Goal: Communication & Community: Answer question/provide support

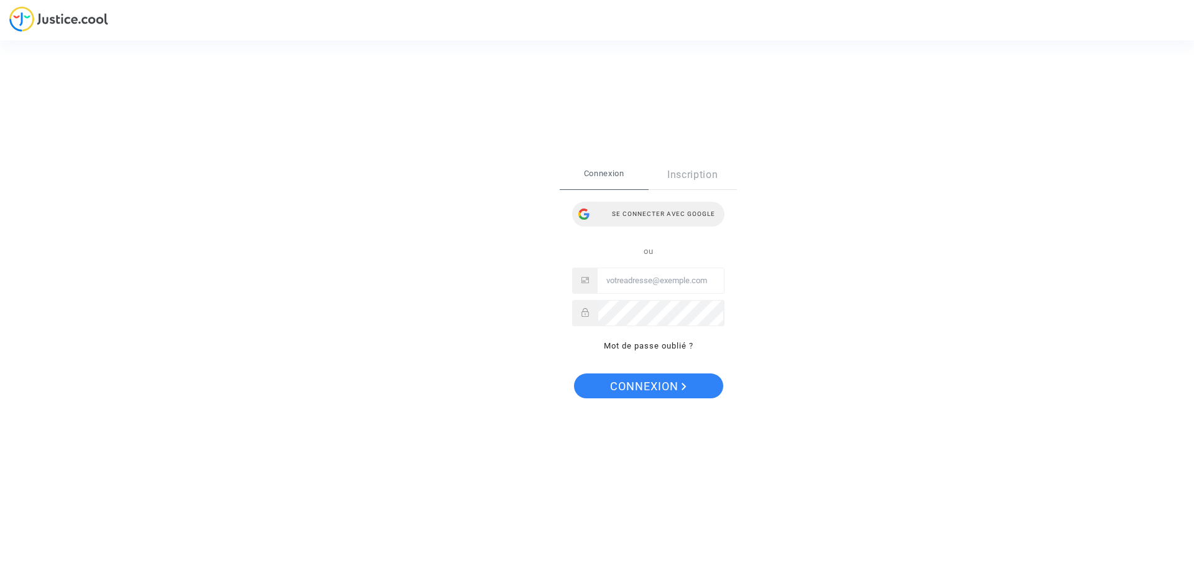
click at [670, 209] on div "Se connecter avec Google" at bounding box center [648, 213] width 152 height 25
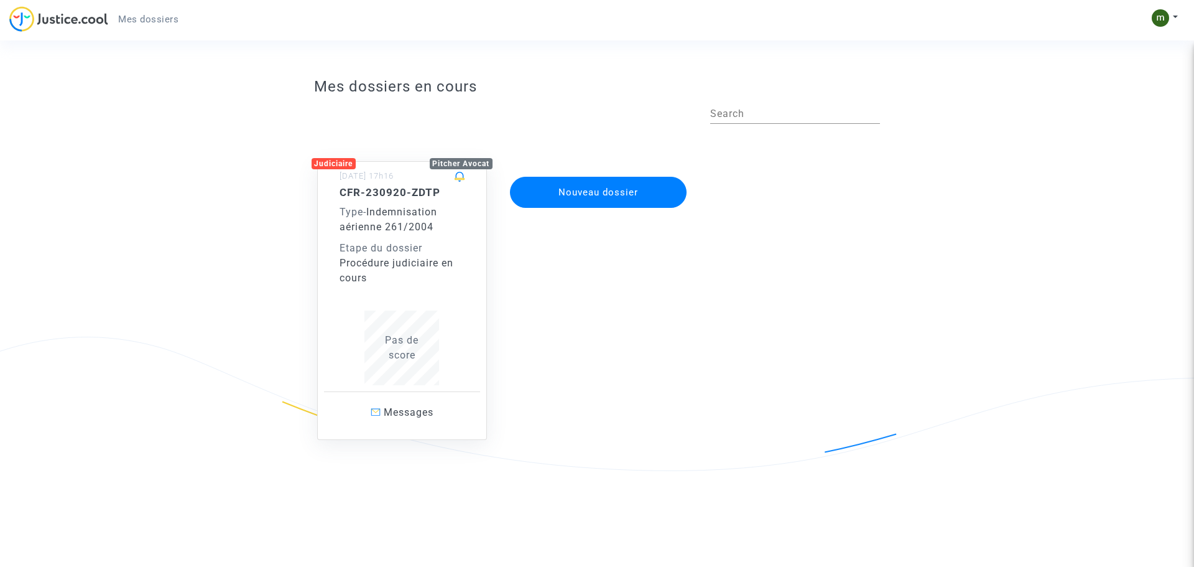
click at [417, 336] on span "Pas de score" at bounding box center [402, 347] width 34 height 27
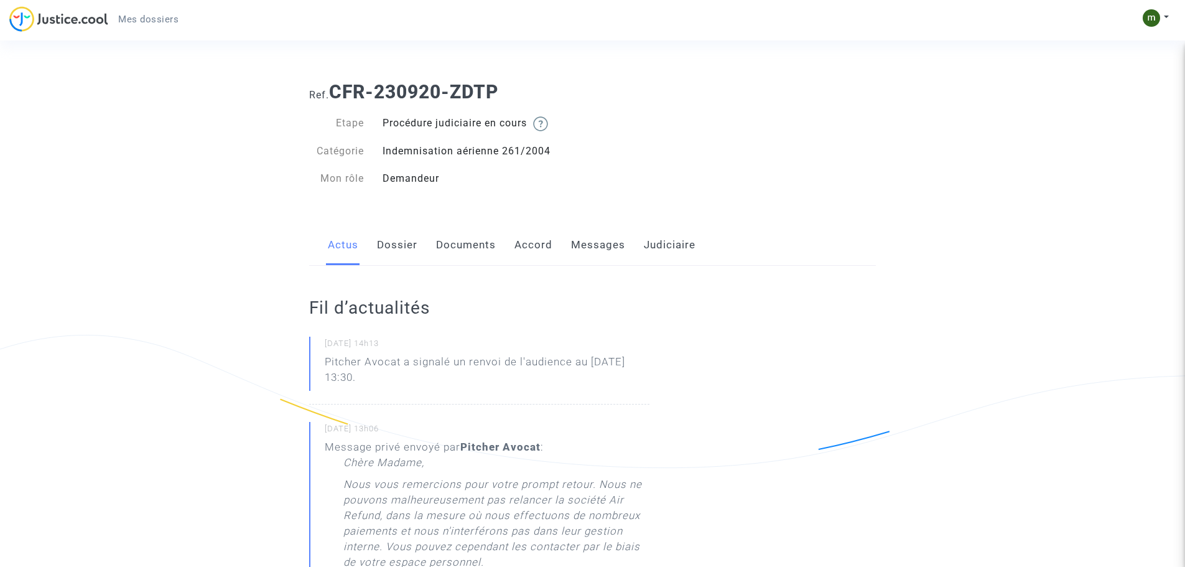
click at [598, 243] on link "Messages" at bounding box center [598, 244] width 54 height 41
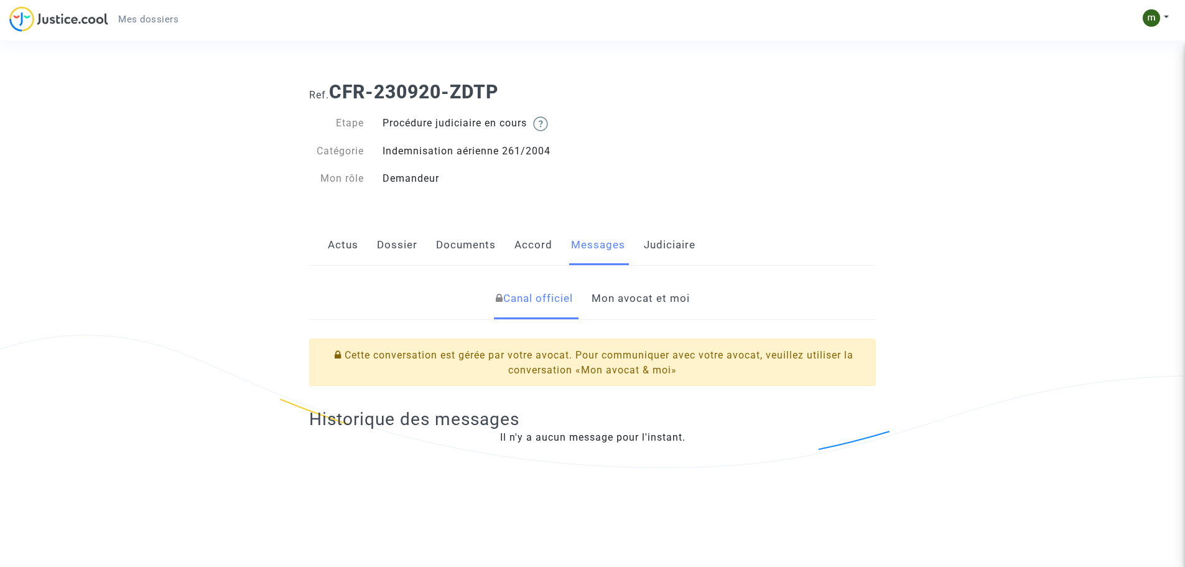
click at [644, 298] on link "Mon avocat et moi" at bounding box center [640, 298] width 98 height 41
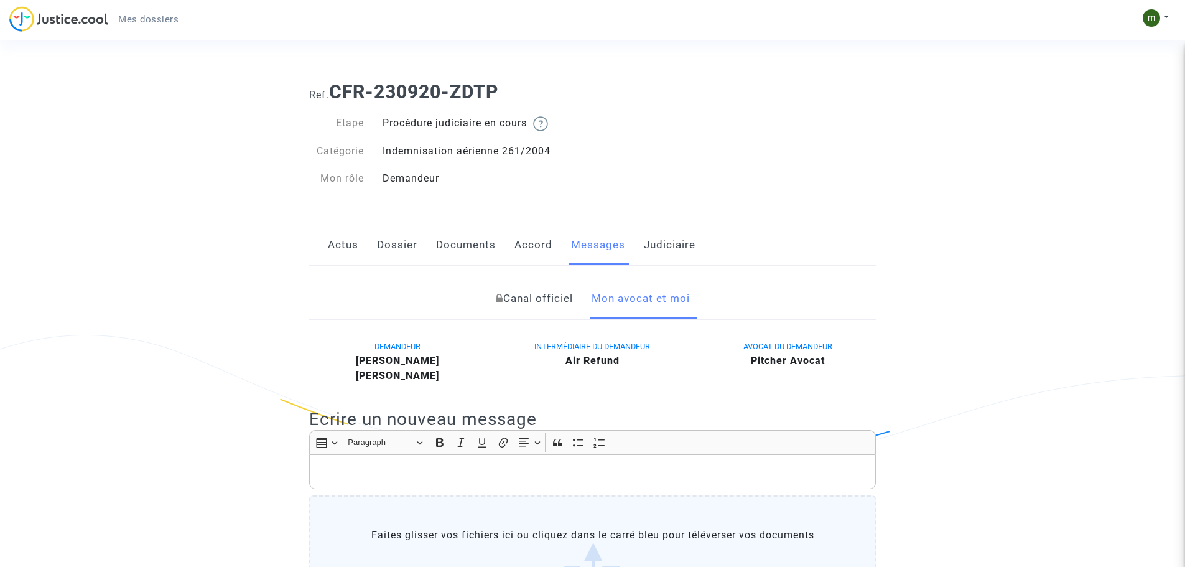
scroll to position [311, 0]
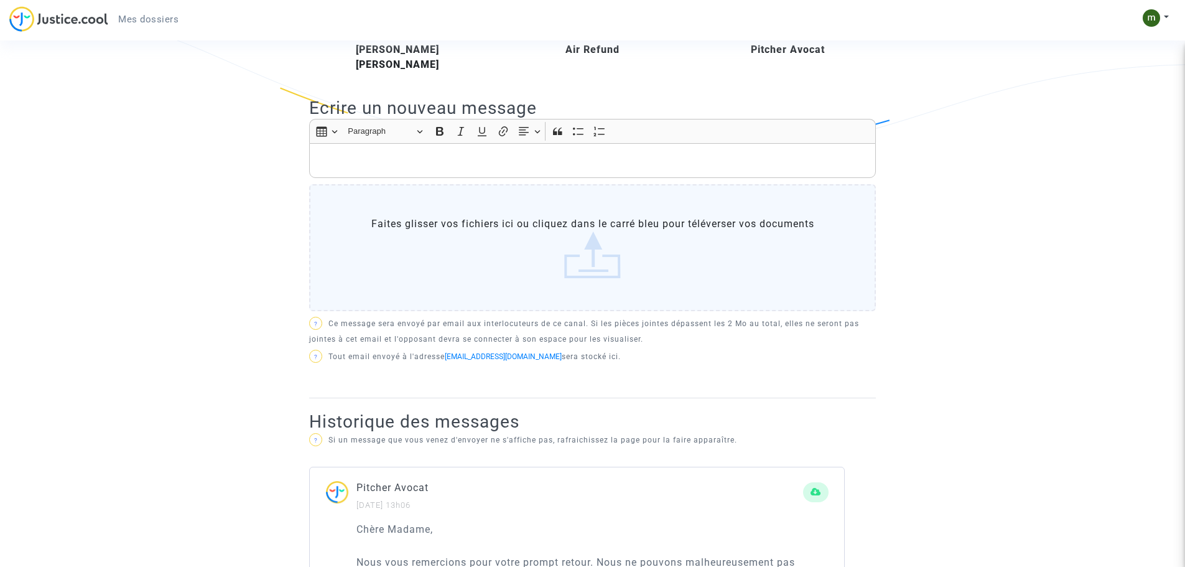
click at [496, 241] on label "Faites glisser vos fichiers ici ou cliquez dans le carré bleu pour téléverser v…" at bounding box center [592, 247] width 567 height 127
click at [0, 0] on input "Faites glisser vos fichiers ici ou cliquez dans le carré bleu pour téléverser v…" at bounding box center [0, 0] width 0 height 0
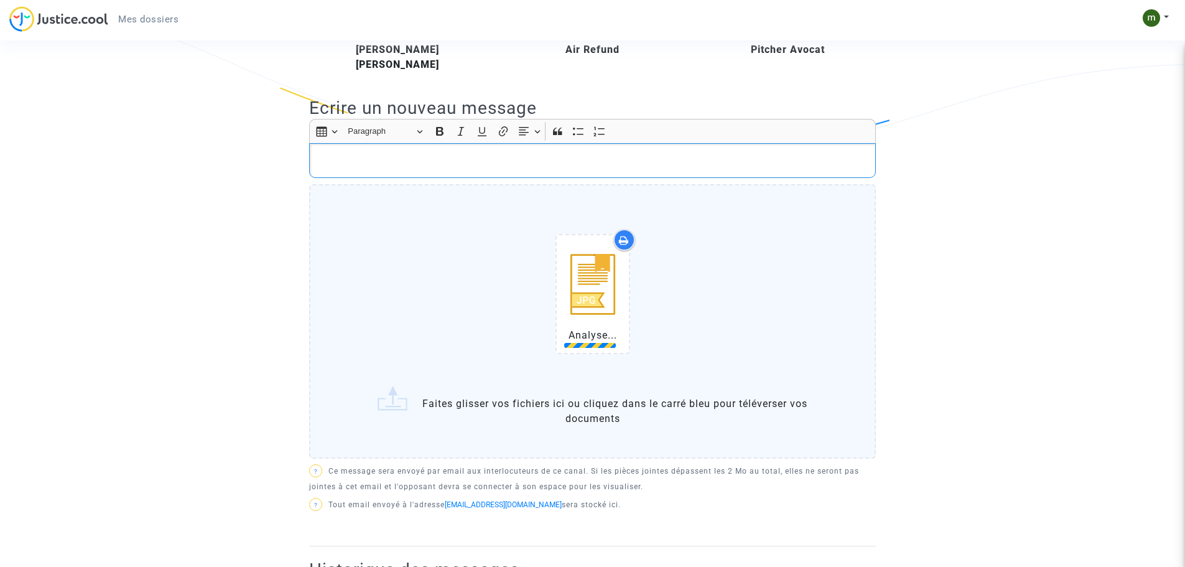
click at [356, 160] on p "Rich Text Editor, main" at bounding box center [592, 161] width 553 height 16
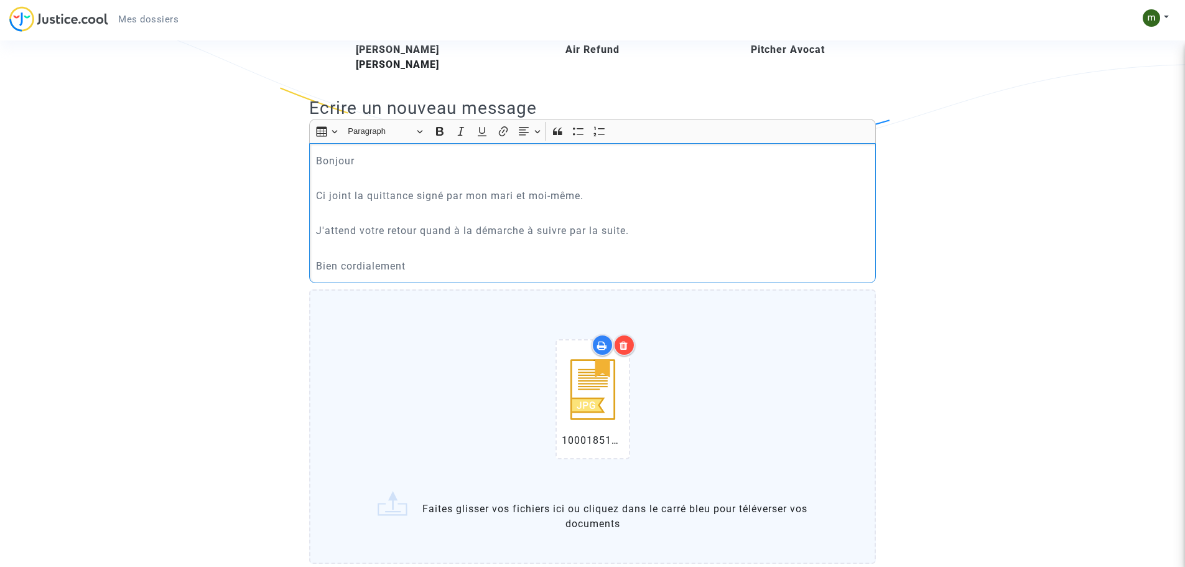
click at [473, 269] on p "Bien cordialement" at bounding box center [592, 266] width 553 height 16
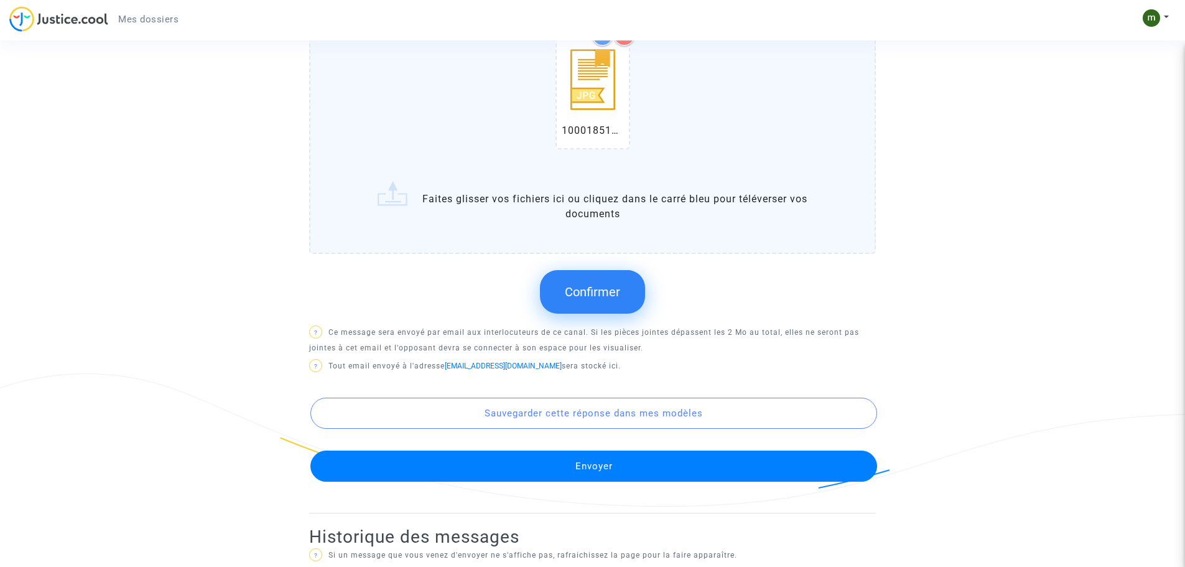
scroll to position [622, 0]
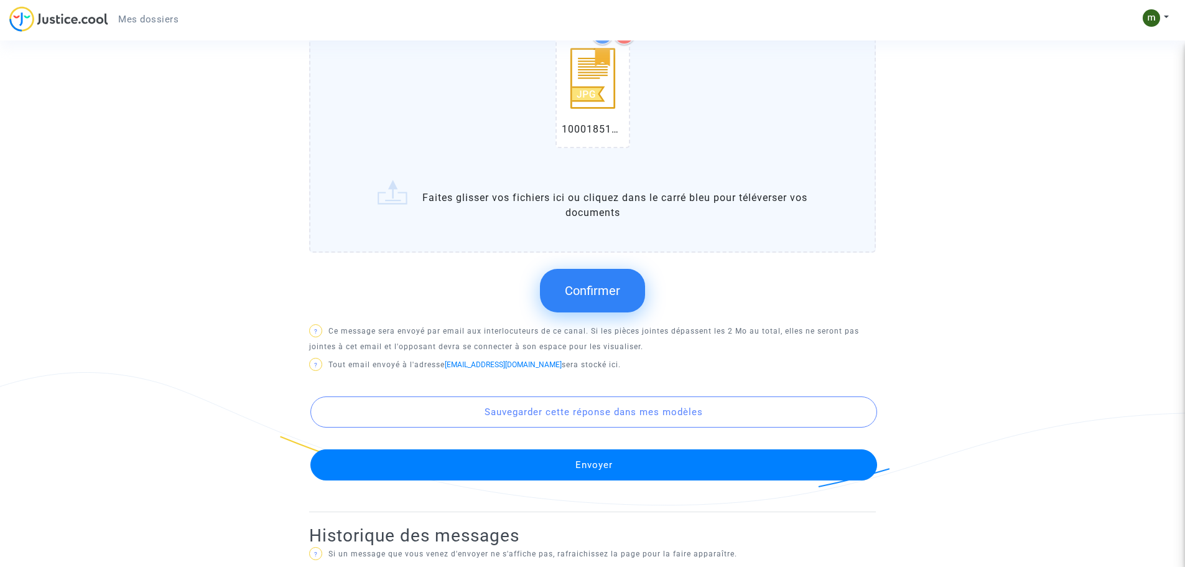
click at [598, 291] on span "Confirmer" at bounding box center [592, 290] width 55 height 15
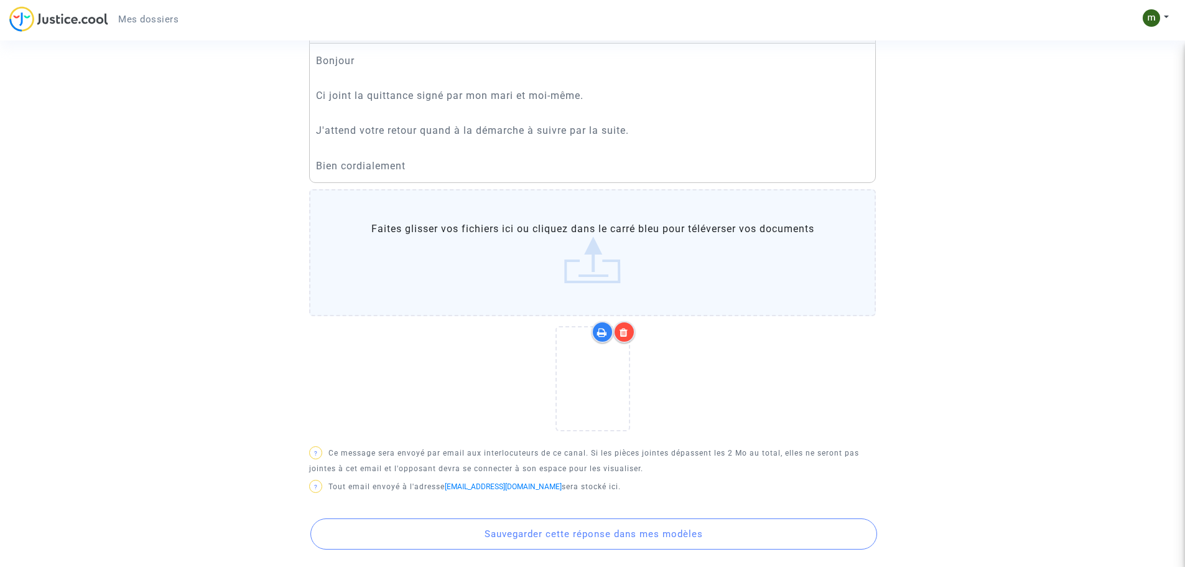
scroll to position [560, 0]
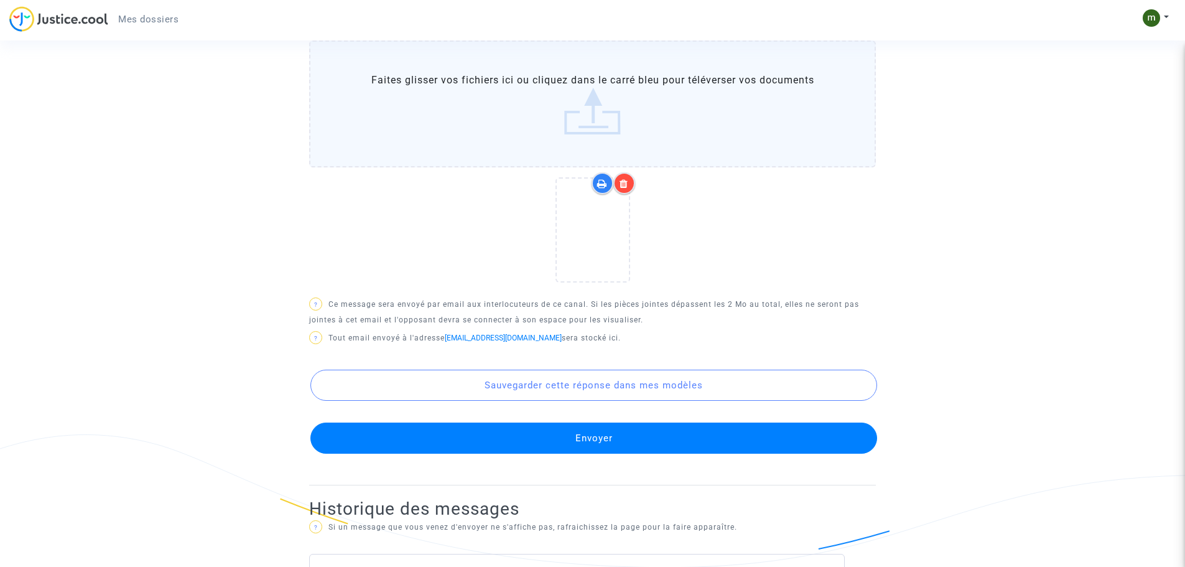
click at [654, 438] on button "Envoyer" at bounding box center [593, 437] width 567 height 31
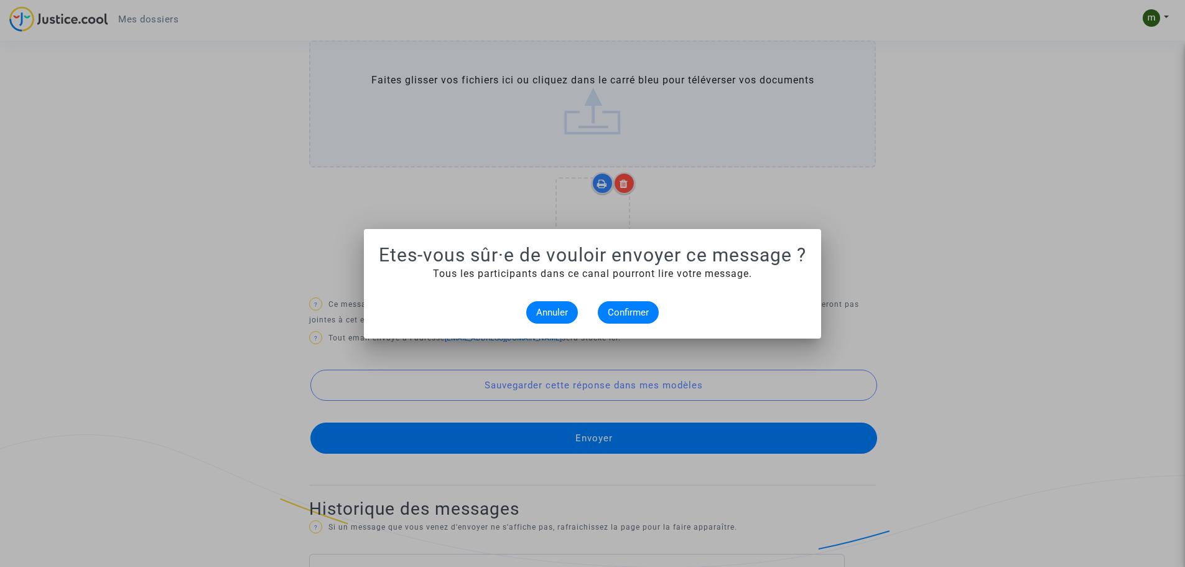
scroll to position [0, 0]
click at [639, 307] on span "Confirmer" at bounding box center [628, 312] width 41 height 11
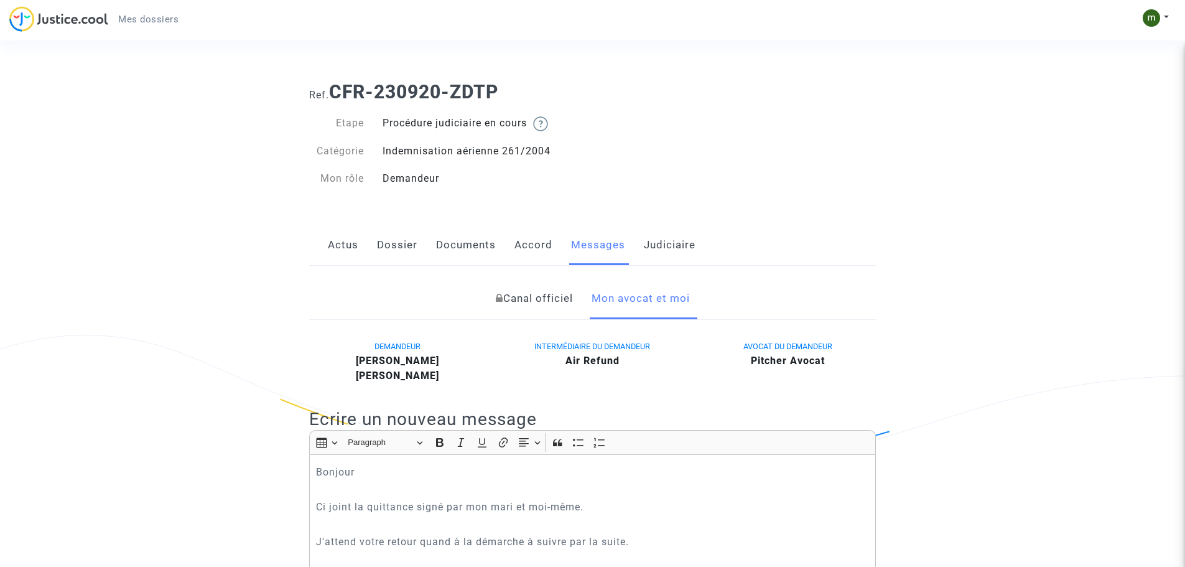
scroll to position [560, 0]
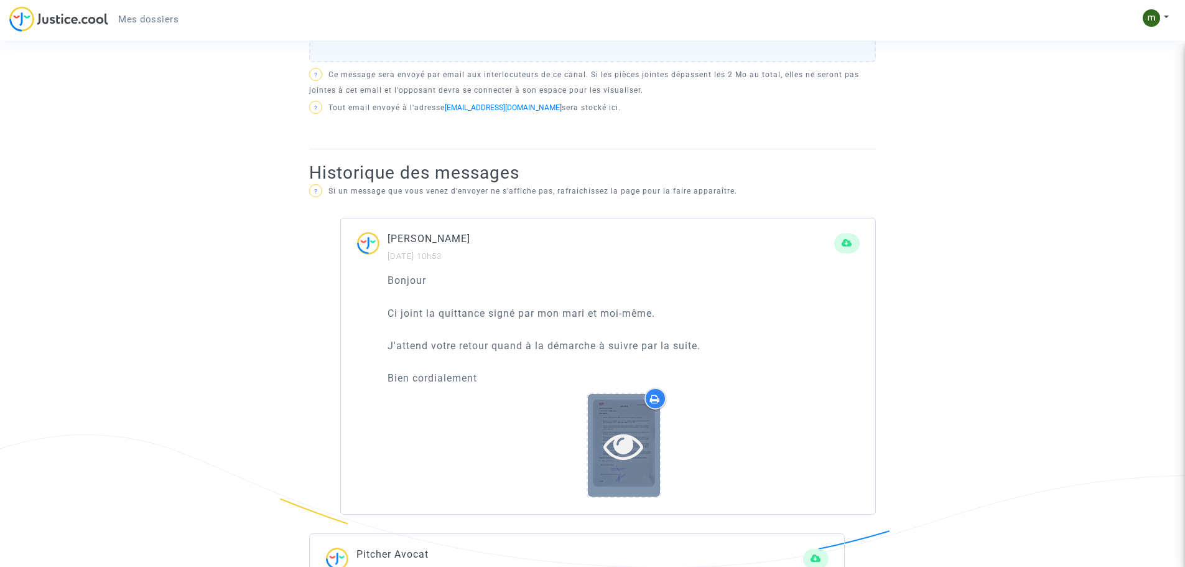
click at [605, 431] on icon at bounding box center [623, 445] width 40 height 40
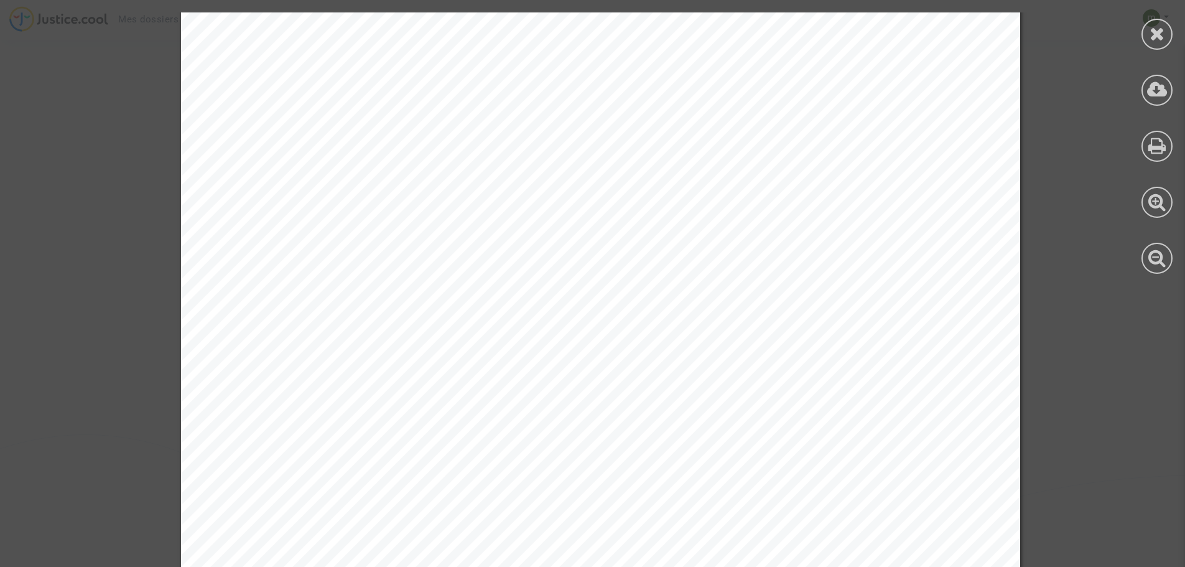
scroll to position [622, 0]
click at [1157, 26] on icon at bounding box center [1157, 33] width 16 height 19
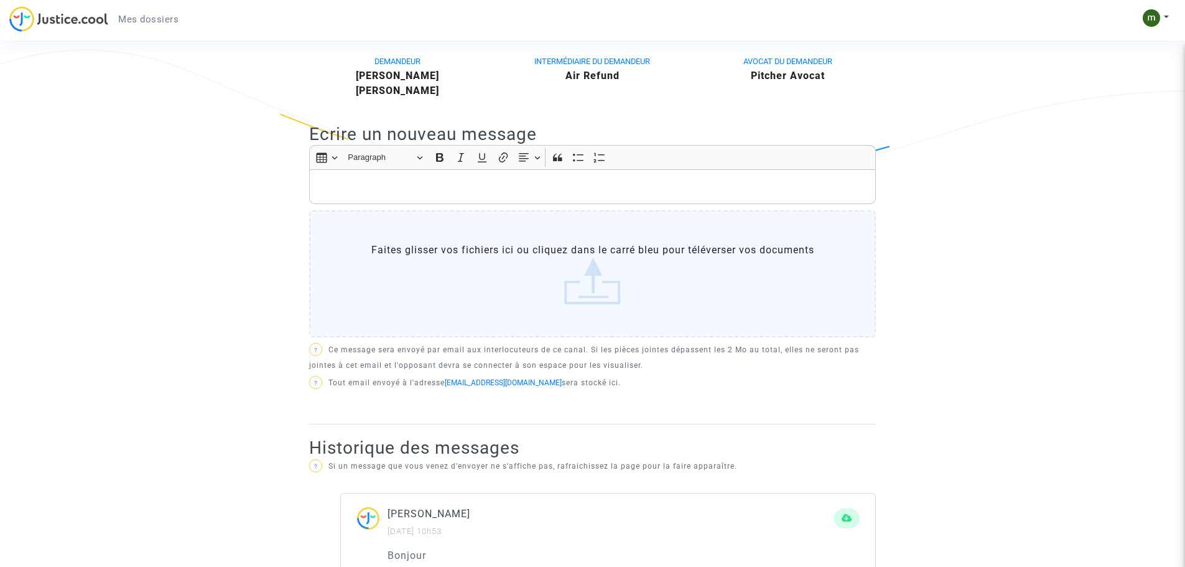
scroll to position [249, 0]
